Goal: Task Accomplishment & Management: Manage account settings

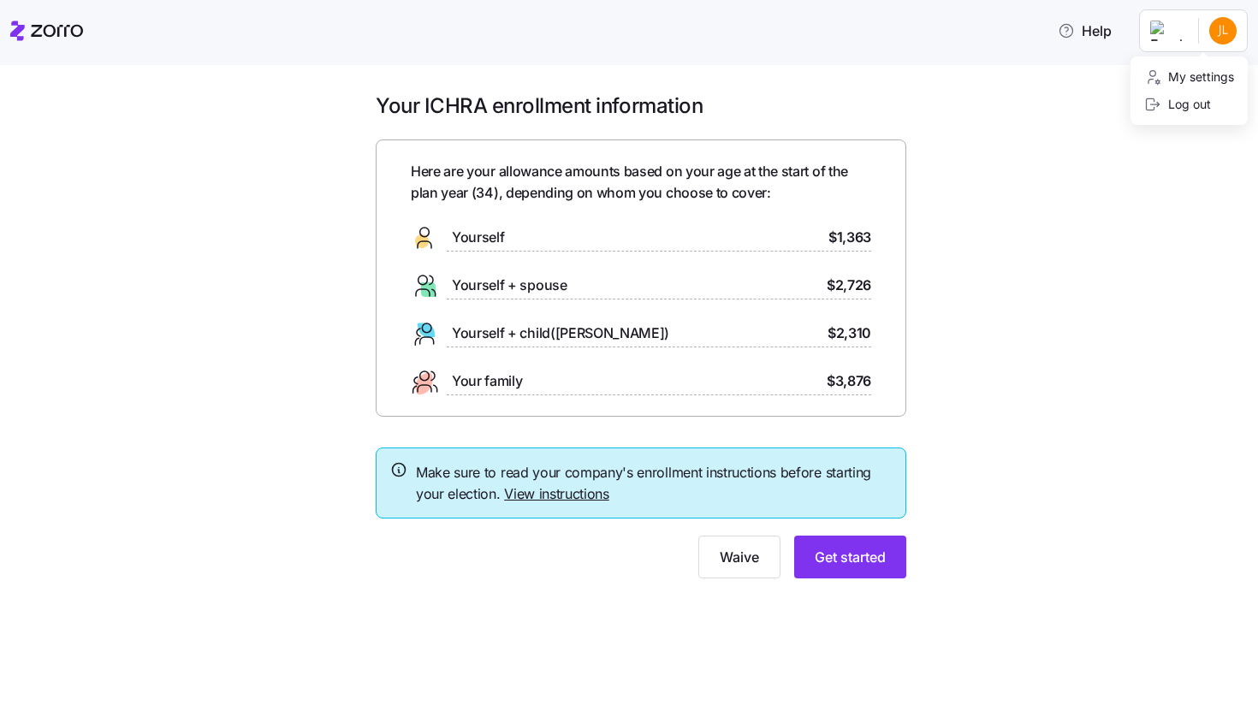
click at [1225, 39] on html "Help Your ICHRA enrollment information Here are your allowance amounts based on…" at bounding box center [629, 350] width 1258 height 701
click at [1185, 112] on div "Log out" at bounding box center [1177, 104] width 67 height 19
